Goal: Transaction & Acquisition: Download file/media

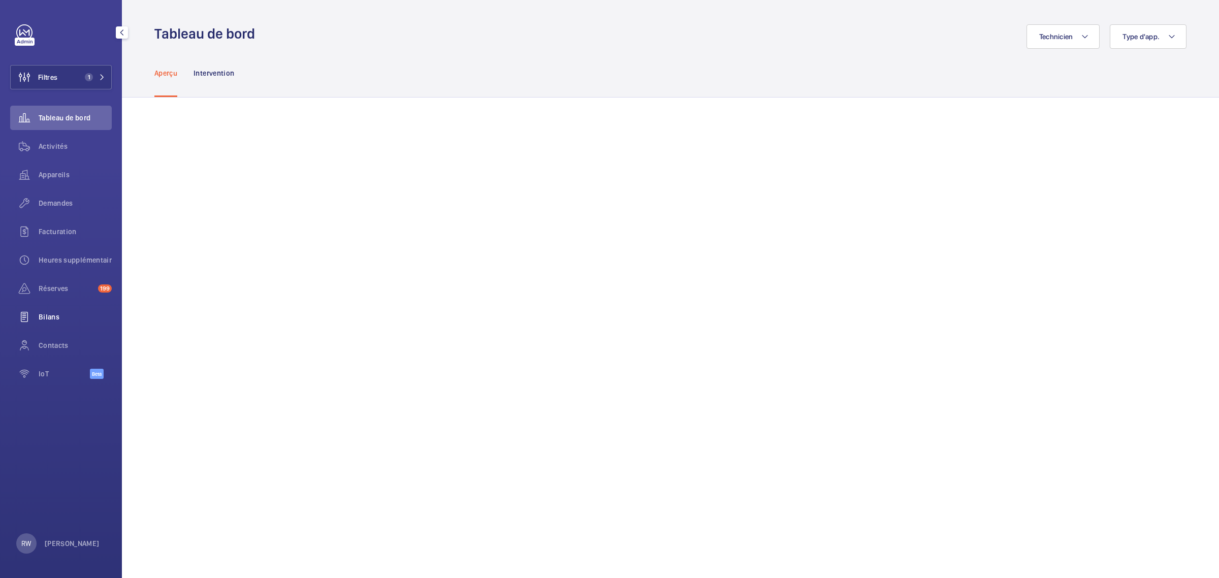
click at [52, 316] on span "Bilans" at bounding box center [75, 317] width 73 height 10
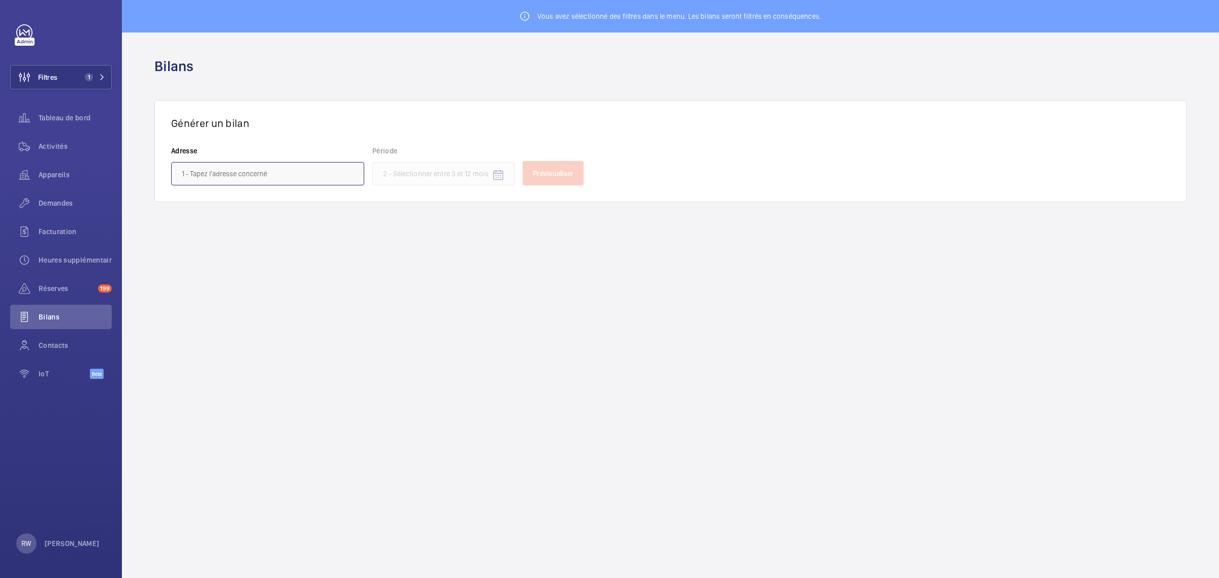
click at [244, 175] on input "text" at bounding box center [267, 173] width 193 height 23
click at [239, 206] on span "[STREET_ADDRESS] - [STREET_ADDRESS]" at bounding box center [244, 203] width 125 height 10
type input "[STREET_ADDRESS] - [STREET_ADDRESS]"
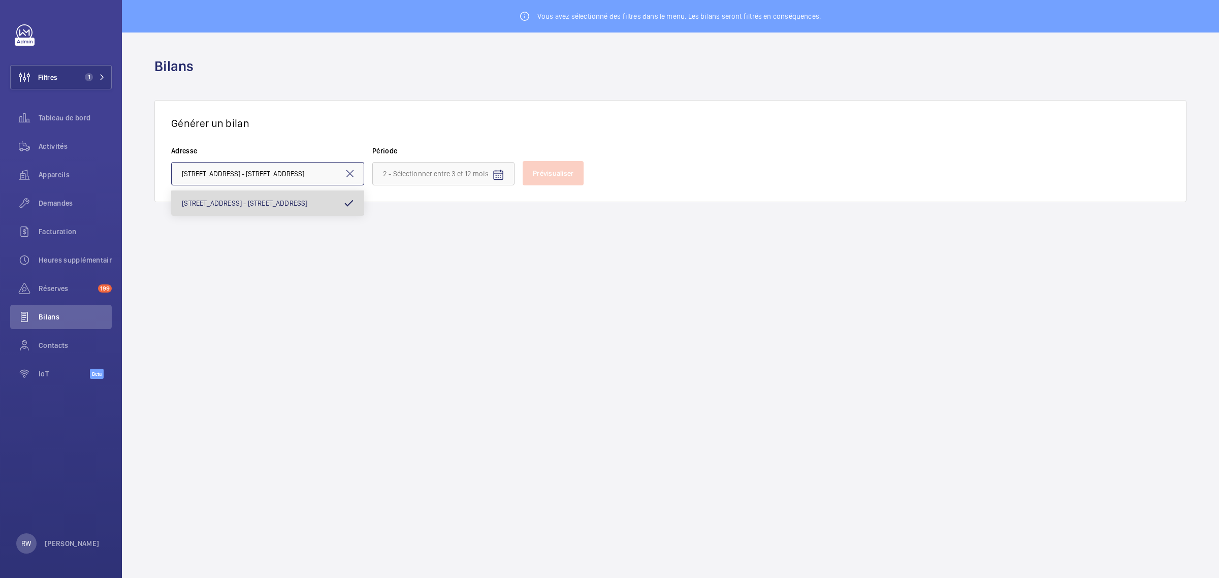
scroll to position [0, 70]
click at [443, 172] on input at bounding box center [443, 173] width 142 height 23
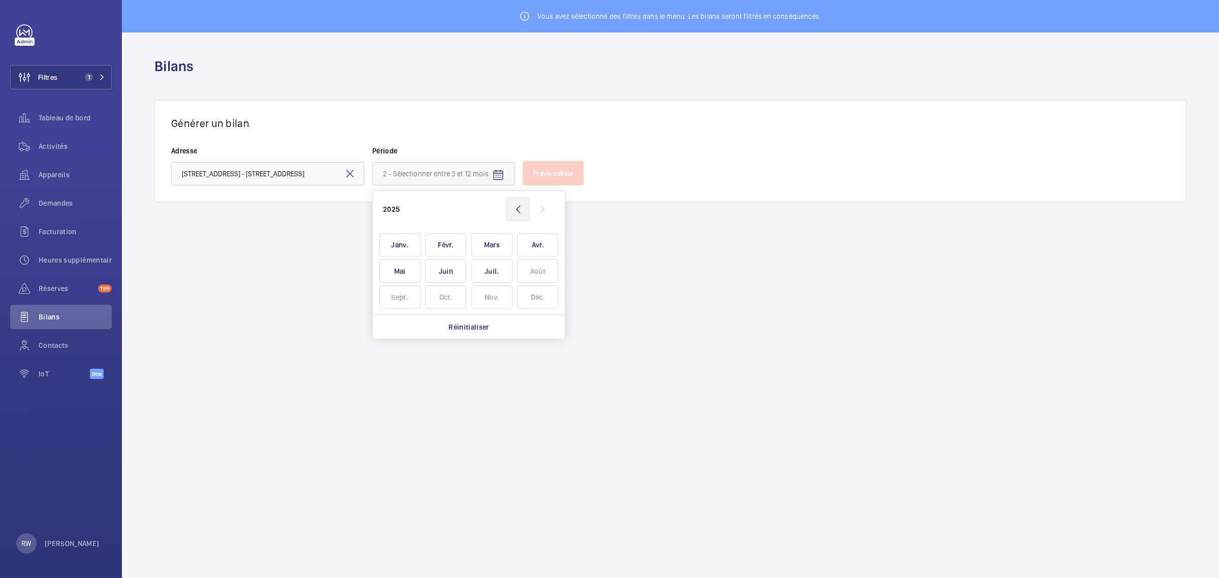
click at [513, 204] on wm-front-icon-button at bounding box center [518, 209] width 24 height 24
click at [404, 242] on span "Janv." at bounding box center [399, 245] width 41 height 24
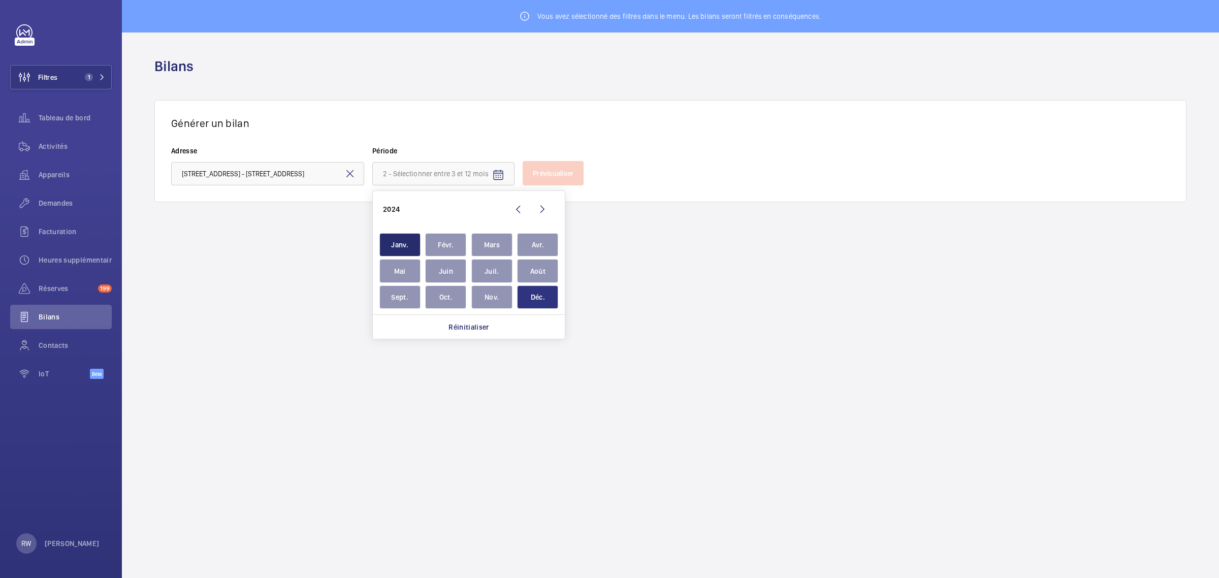
click at [546, 299] on span "Déc." at bounding box center [537, 297] width 41 height 24
type input "[DATE] - [DATE]"
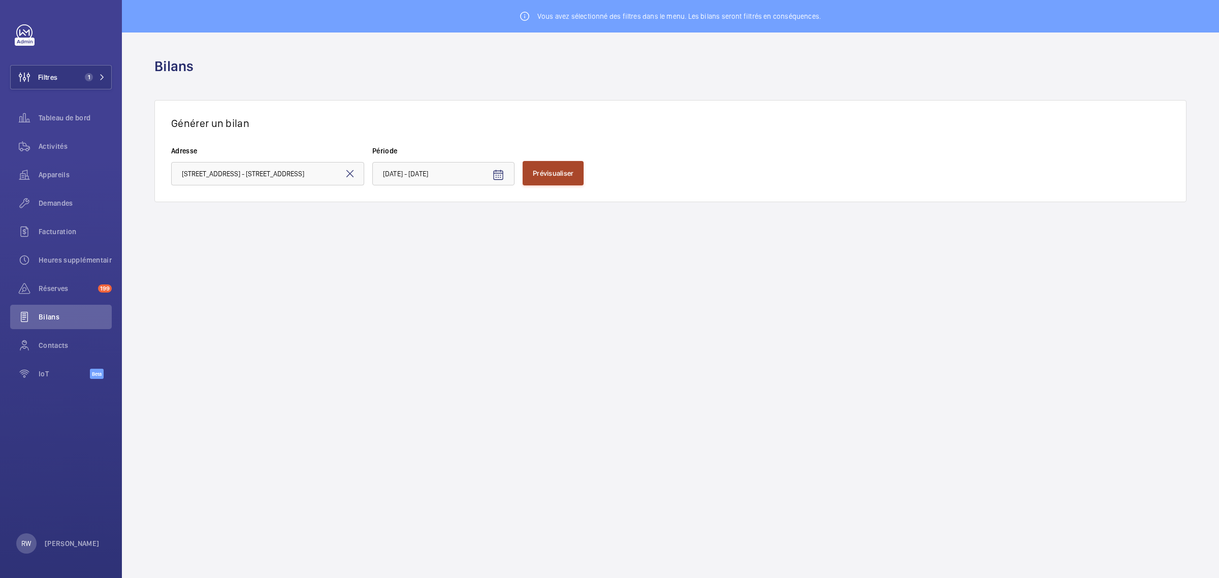
click at [557, 174] on span "Prévisualiser" at bounding box center [553, 173] width 41 height 8
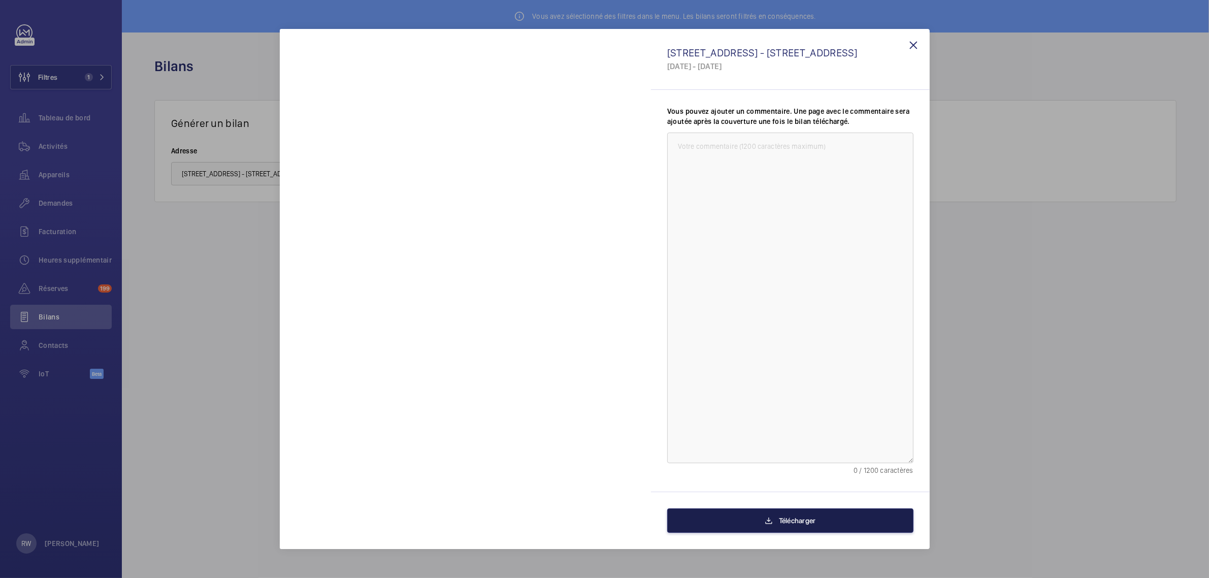
click at [796, 521] on span "Télécharger" at bounding box center [797, 520] width 37 height 8
